Goal: Task Accomplishment & Management: Manage account settings

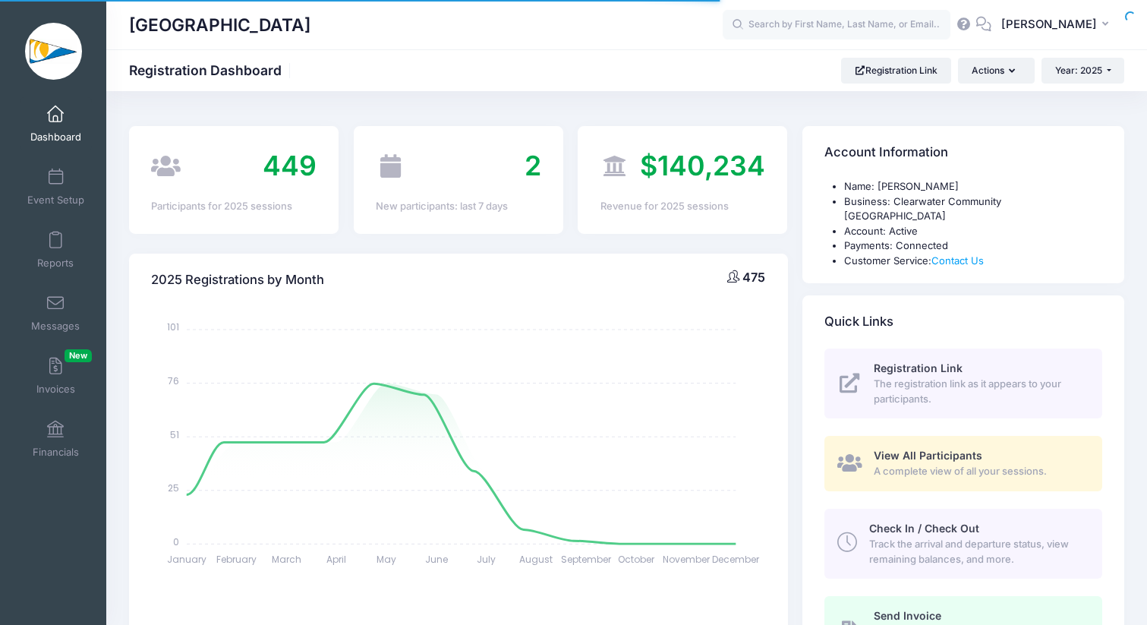
select select
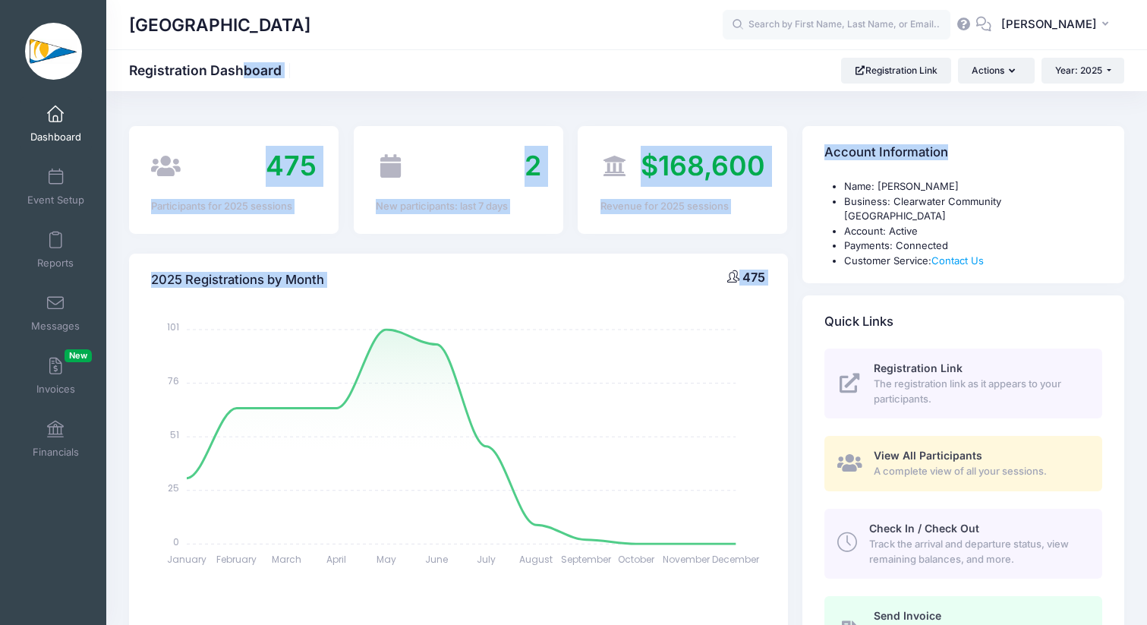
drag, startPoint x: 1144, startPoint y: 25, endPoint x: 1100, endPoint y: 156, distance: 137.8
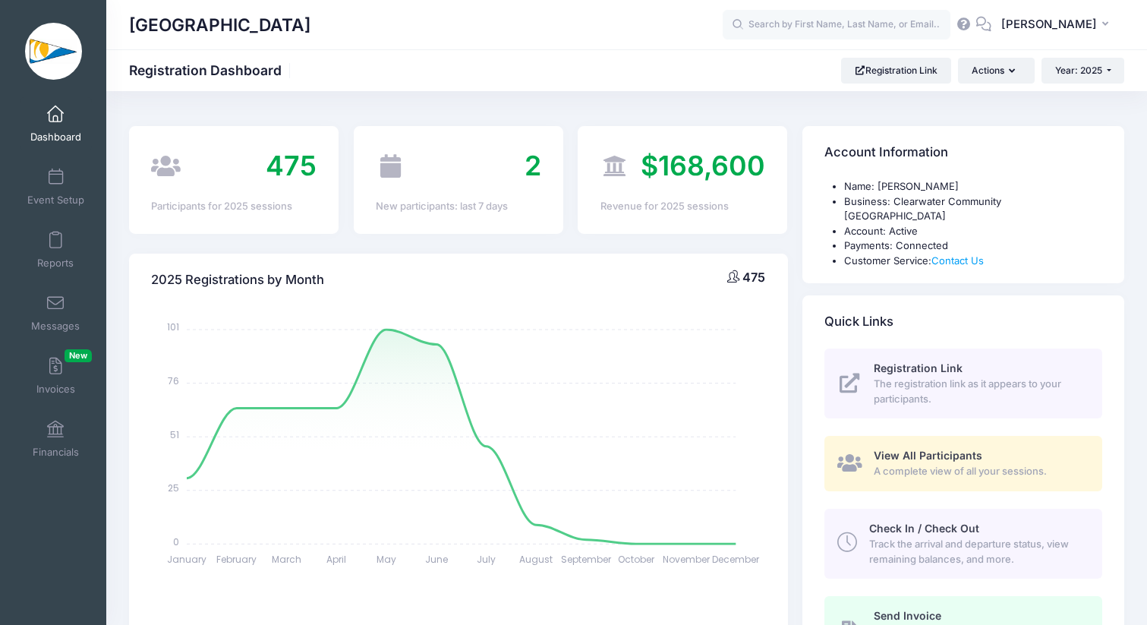
click at [1141, 81] on div "Clearwater Community Sailing Center Registration Dashboard Registration Link Ac…" at bounding box center [626, 71] width 1041 height 26
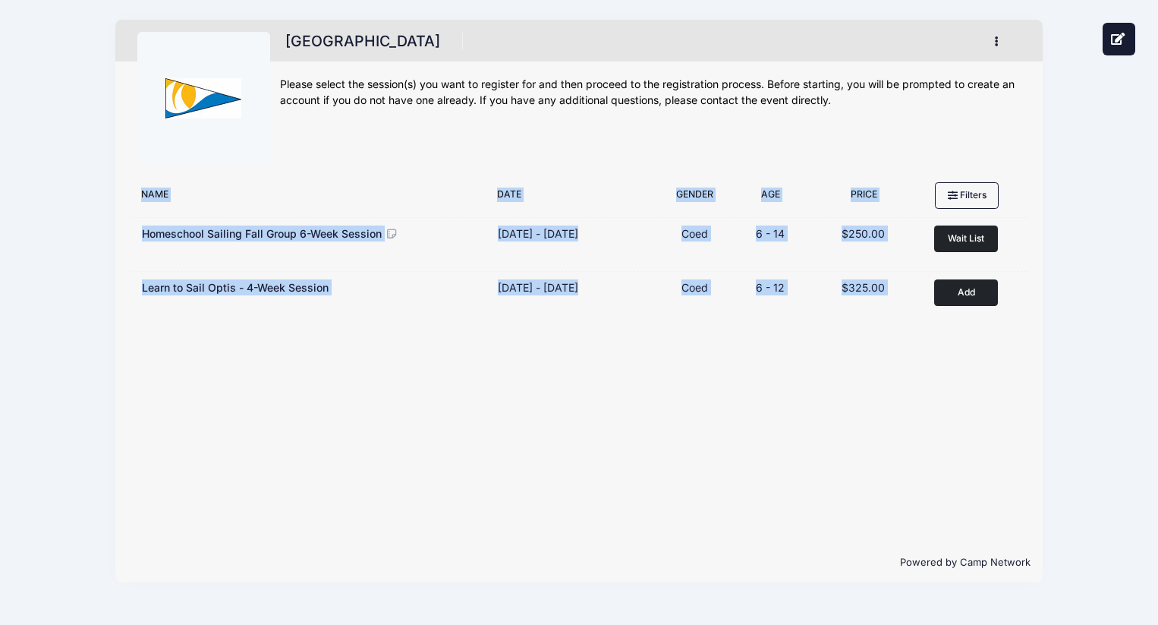
drag, startPoint x: 808, startPoint y: 130, endPoint x: 936, endPoint y: 351, distance: 255.0
click at [937, 352] on div "Clearwater Community Sailing Center My Profile My Events My Registrations Setti…" at bounding box center [578, 301] width 927 height 562
click at [936, 351] on div "Register Filter Options Any Coed Boys Girls" at bounding box center [578, 358] width 927 height 367
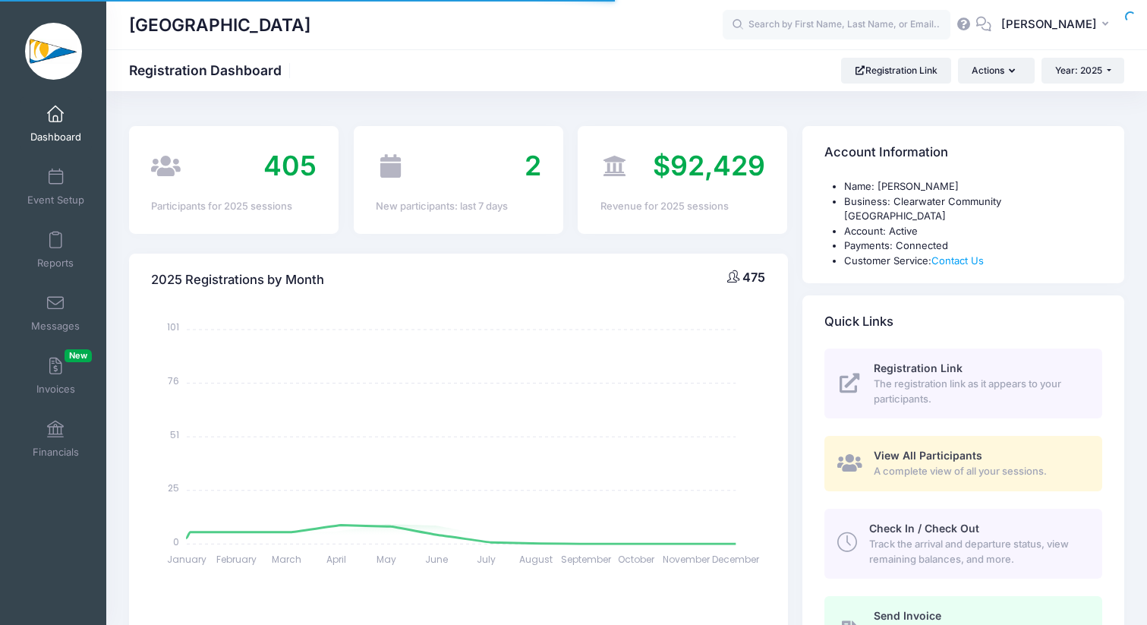
select select
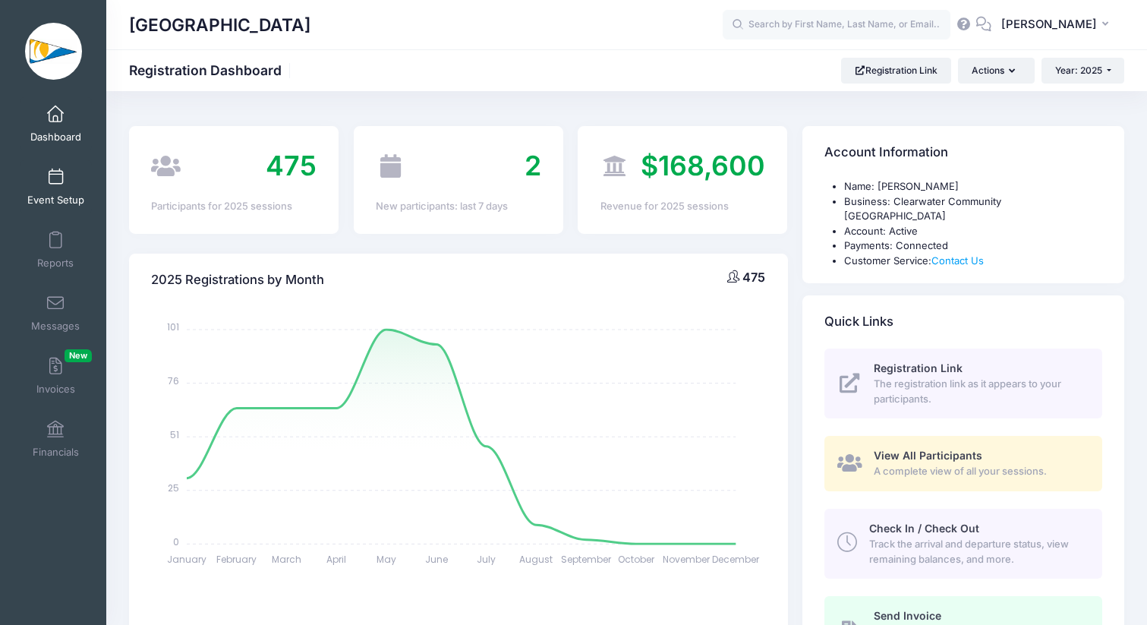
click at [52, 188] on link "Event Setup" at bounding box center [56, 186] width 72 height 53
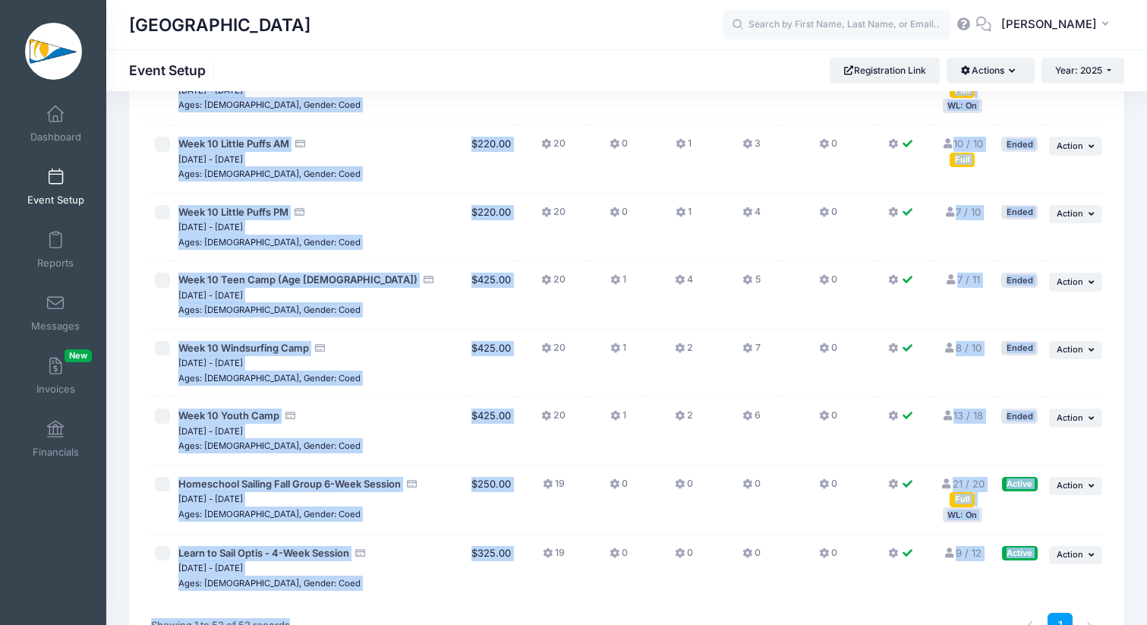
scroll to position [3267, 0]
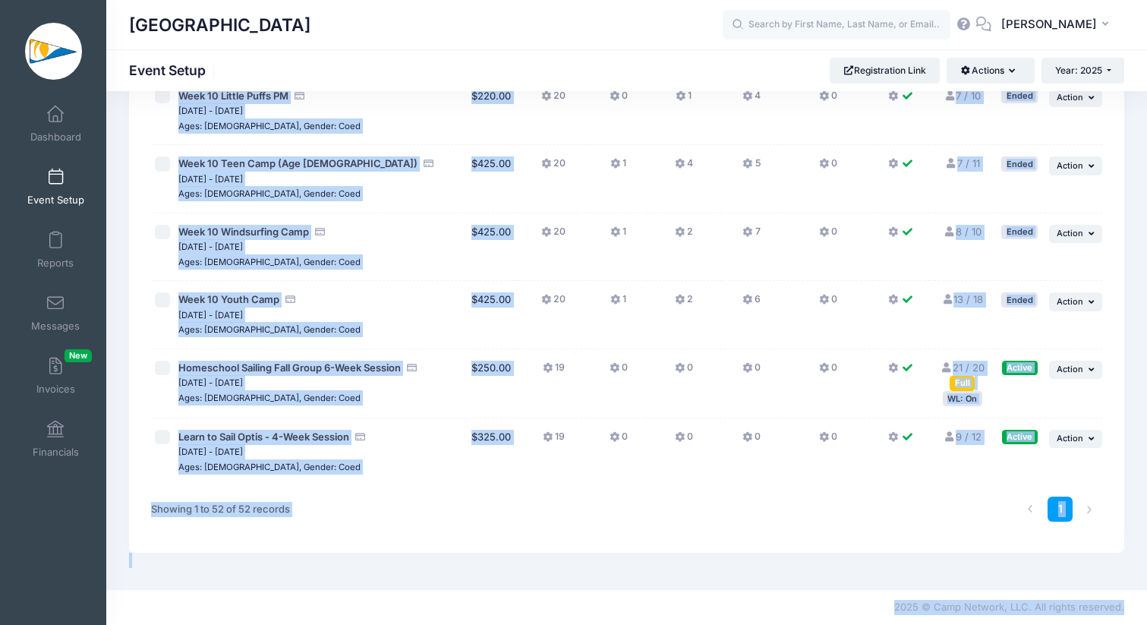
drag, startPoint x: 701, startPoint y: 103, endPoint x: 625, endPoint y: 685, distance: 587.2
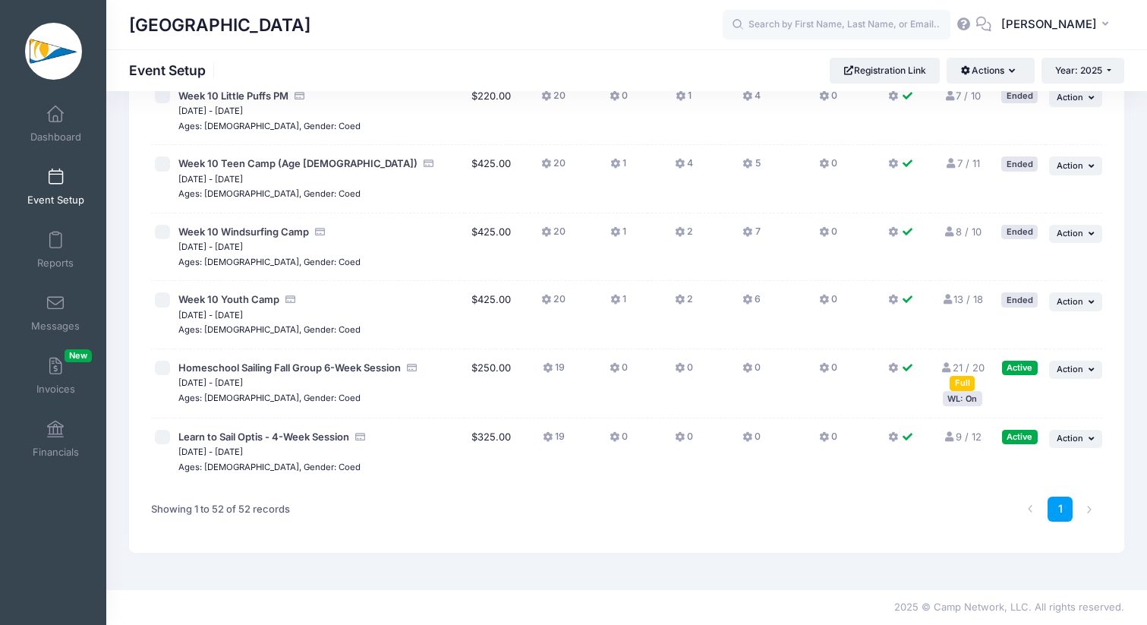
click at [1085, 436] on button "... Action" at bounding box center [1075, 439] width 53 height 18
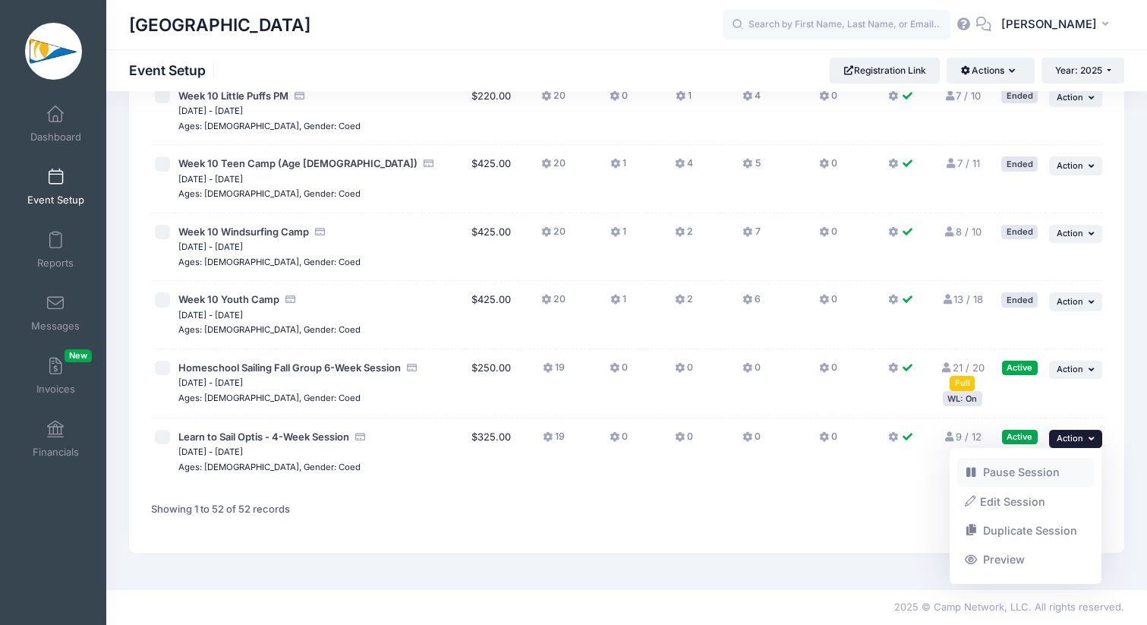
click at [1034, 477] on link "Pause Session" at bounding box center [1025, 472] width 137 height 29
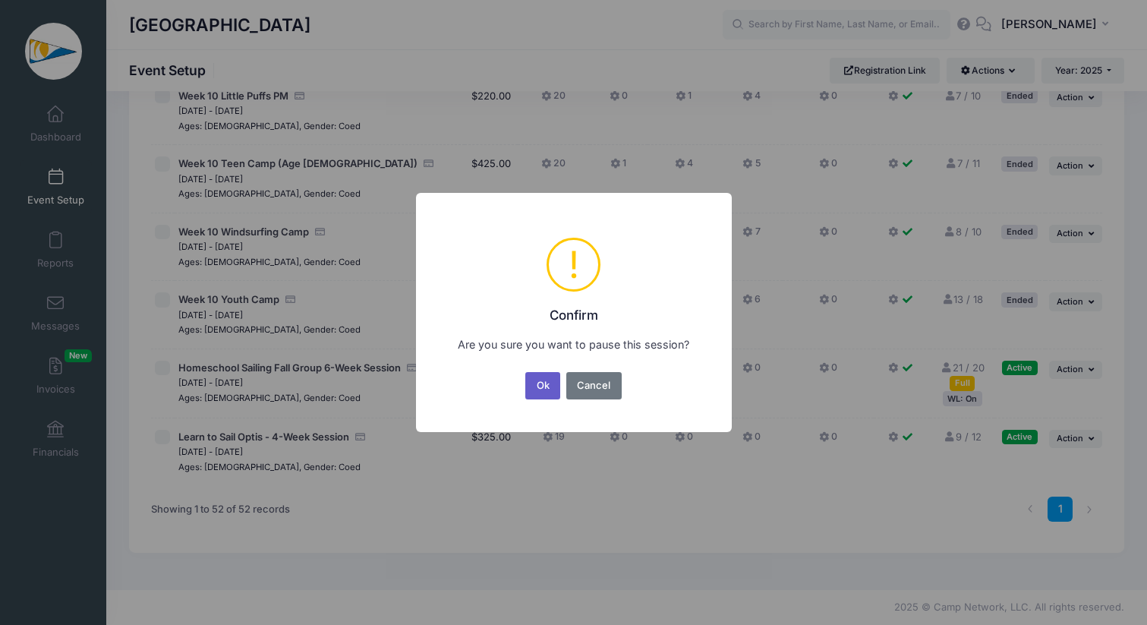
click at [537, 396] on button "Ok" at bounding box center [542, 385] width 35 height 27
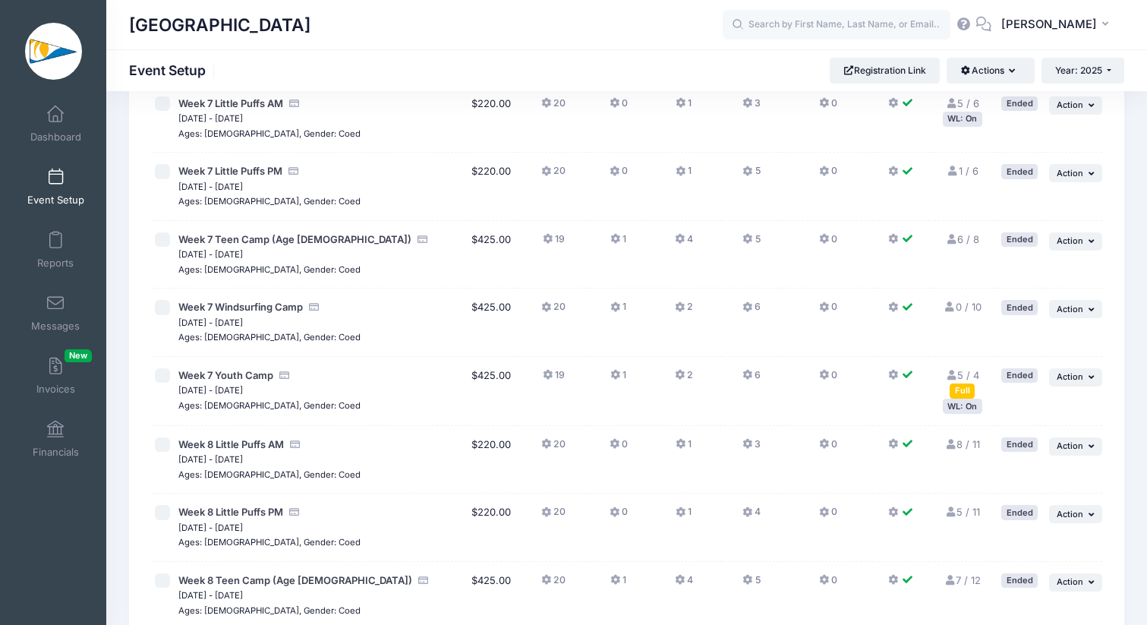
scroll to position [3267, 0]
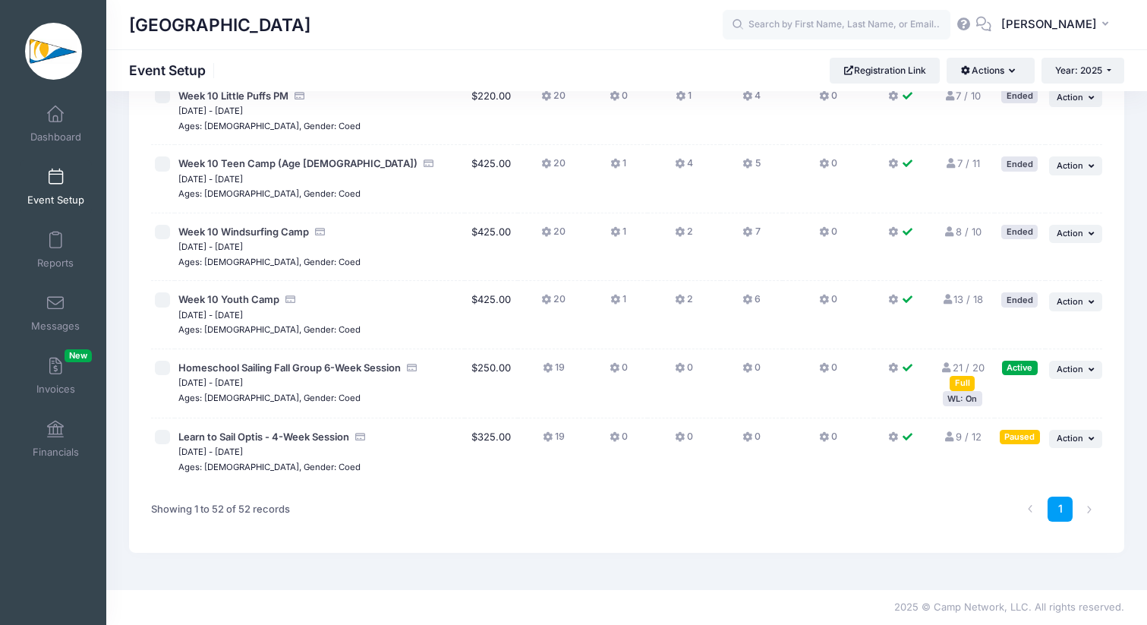
click at [877, 468] on td at bounding box center [902, 452] width 57 height 68
click at [866, 493] on div "1" at bounding box center [827, 509] width 563 height 48
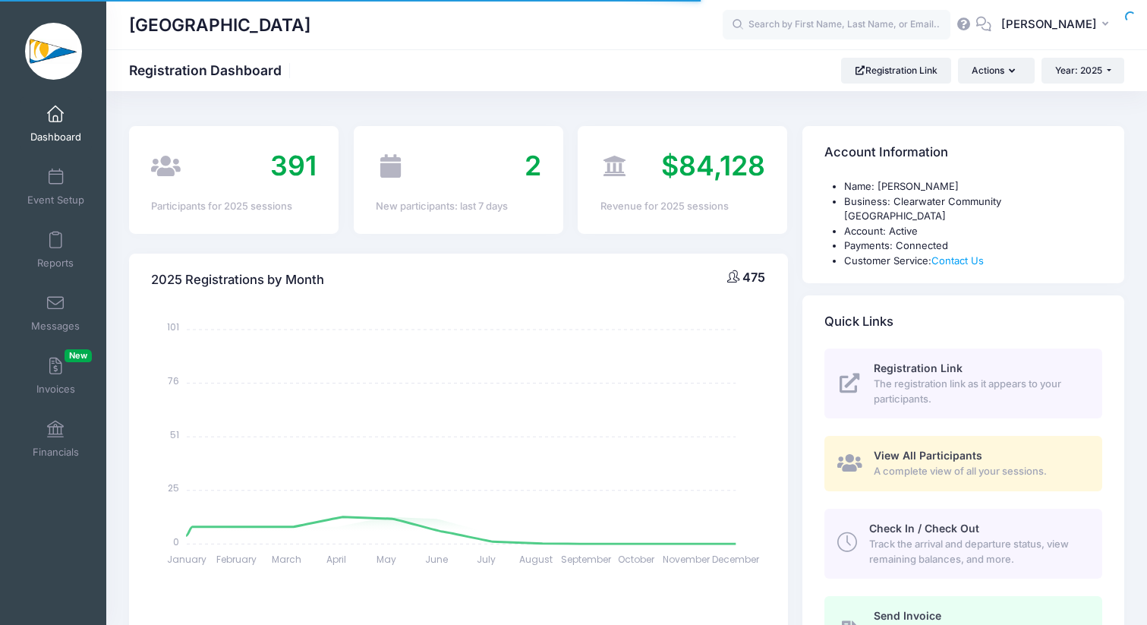
select select
